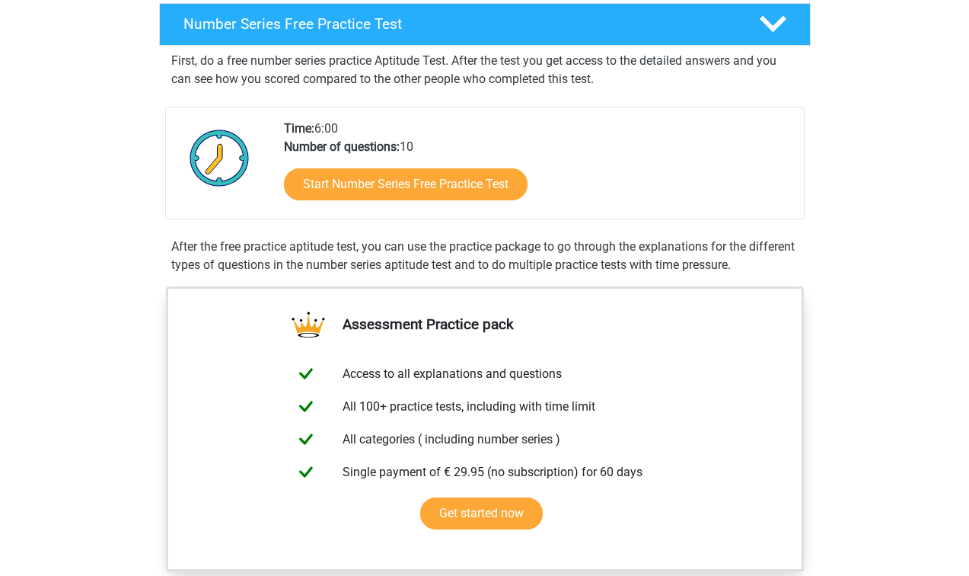
scroll to position [235, 0]
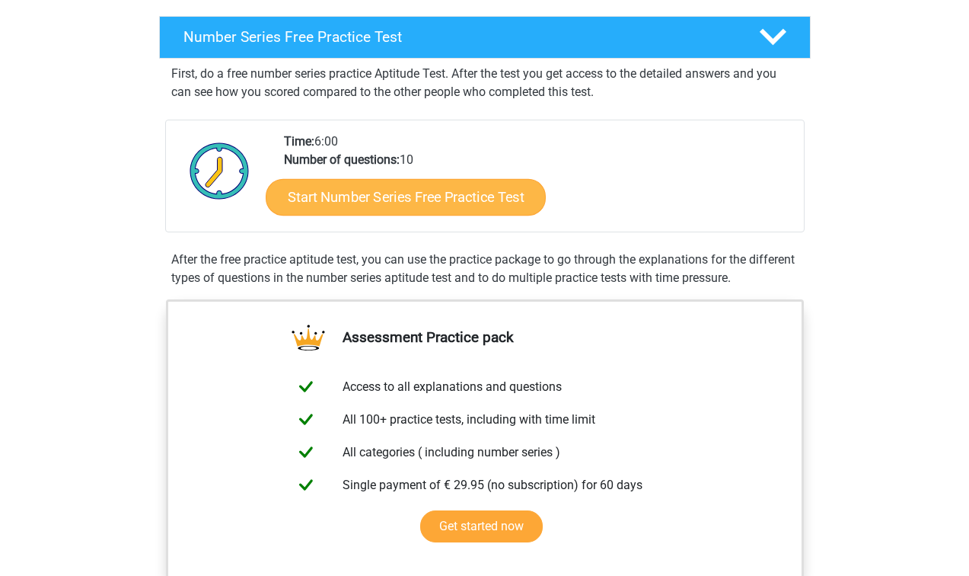
click at [349, 202] on link "Start Number Series Free Practice Test" at bounding box center [406, 196] width 280 height 37
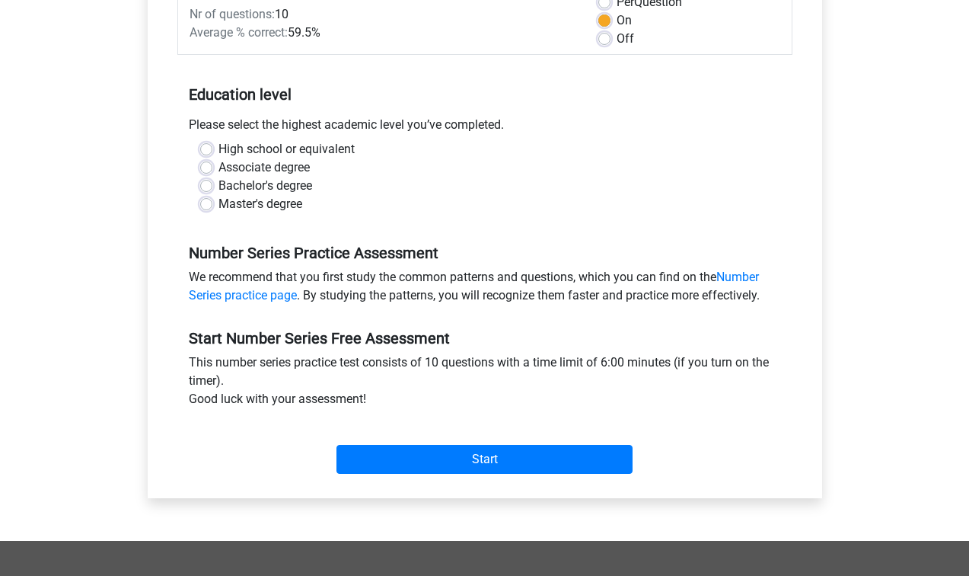
scroll to position [237, 0]
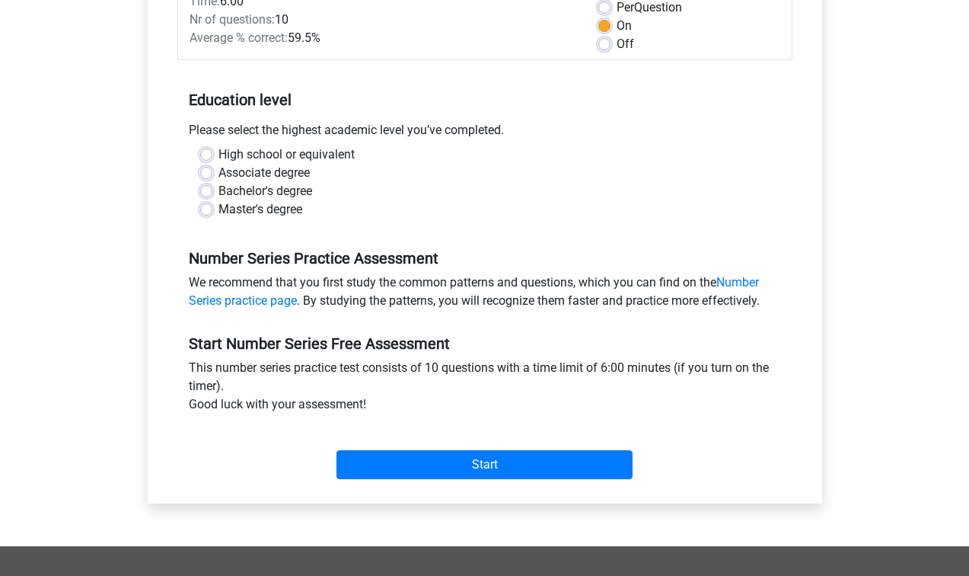
click at [219, 189] on label "Bachelor's degree" at bounding box center [266, 191] width 94 height 18
click at [205, 189] on input "Bachelor's degree" at bounding box center [206, 189] width 12 height 15
radio input "true"
click at [257, 302] on link "Number Series practice page" at bounding box center [474, 291] width 570 height 33
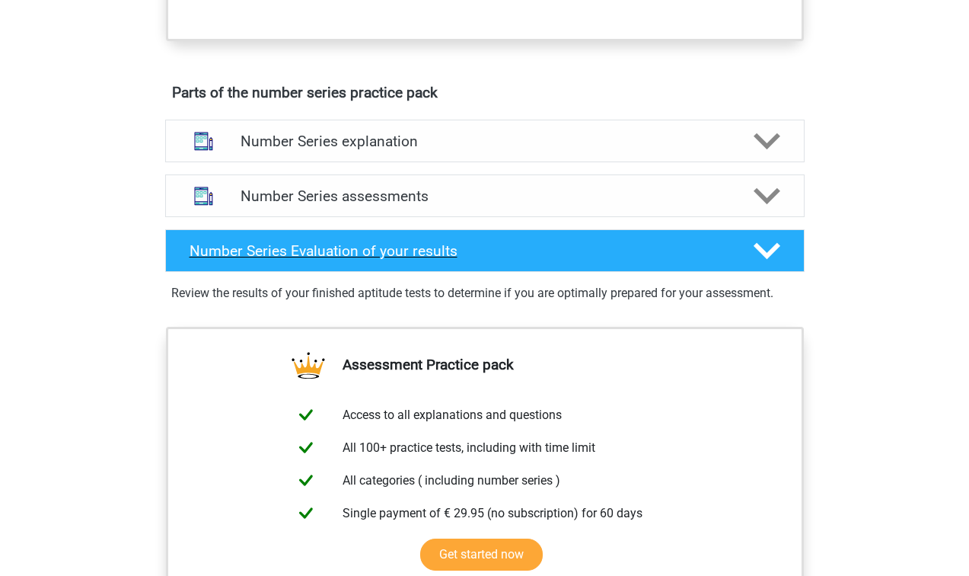
scroll to position [780, 0]
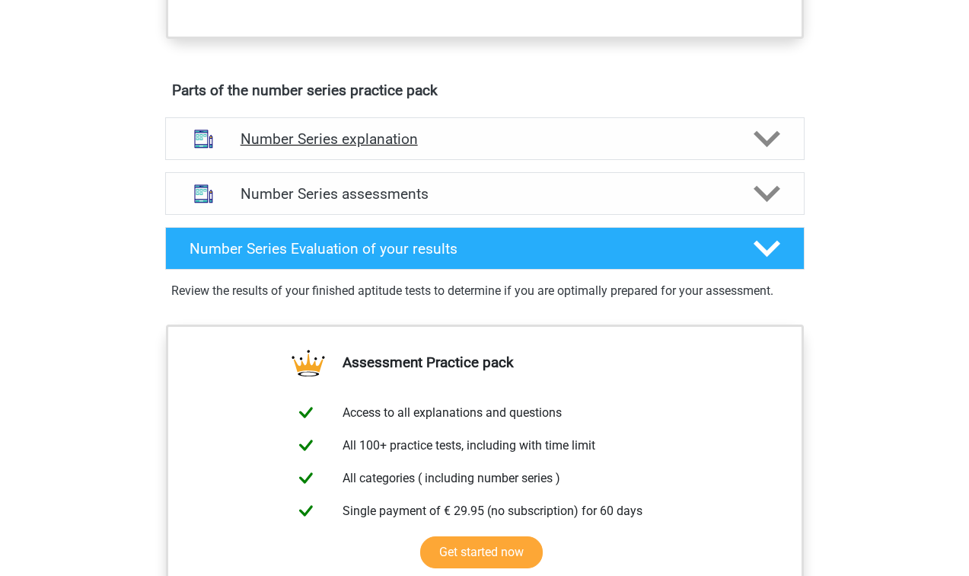
click at [767, 138] on icon at bounding box center [767, 139] width 27 height 27
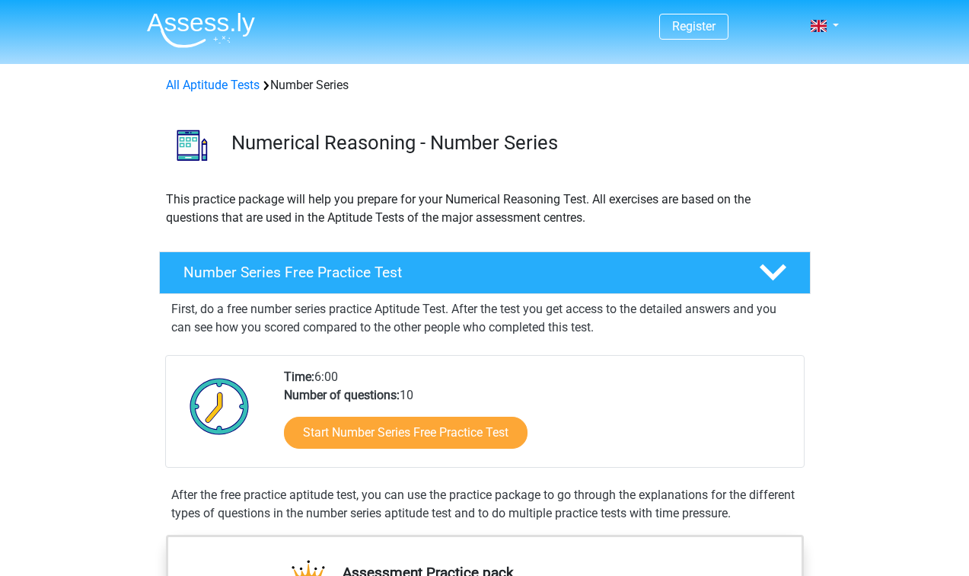
scroll to position [0, 0]
